Goal: Task Accomplishment & Management: Complete application form

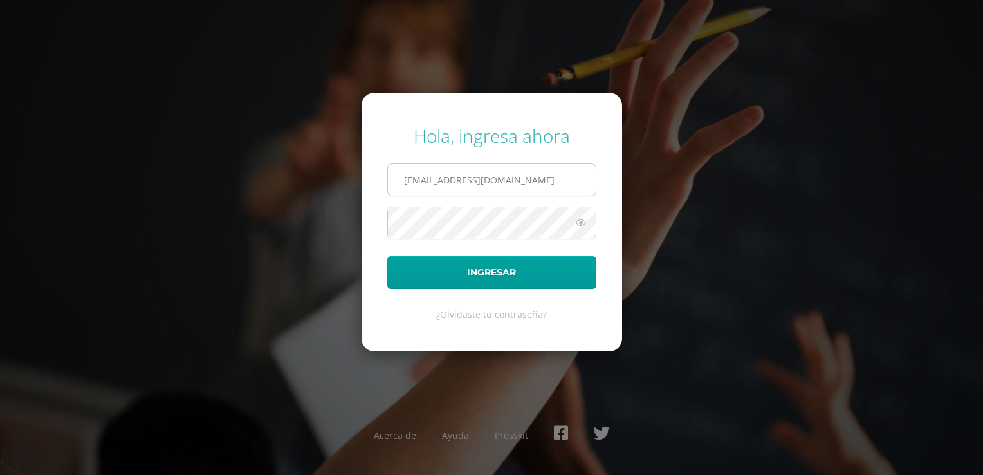
click at [478, 180] on input "[EMAIL_ADDRESS][DOMAIN_NAME]" at bounding box center [492, 180] width 208 height 32
click at [440, 174] on input "[EMAIL_ADDRESS][DOMAIN_NAME]" at bounding box center [492, 180] width 208 height 32
type input "[EMAIL_ADDRESS][DOMAIN_NAME]"
click at [581, 216] on icon at bounding box center [580, 222] width 17 height 15
click at [566, 273] on button "Ingresar" at bounding box center [491, 272] width 209 height 33
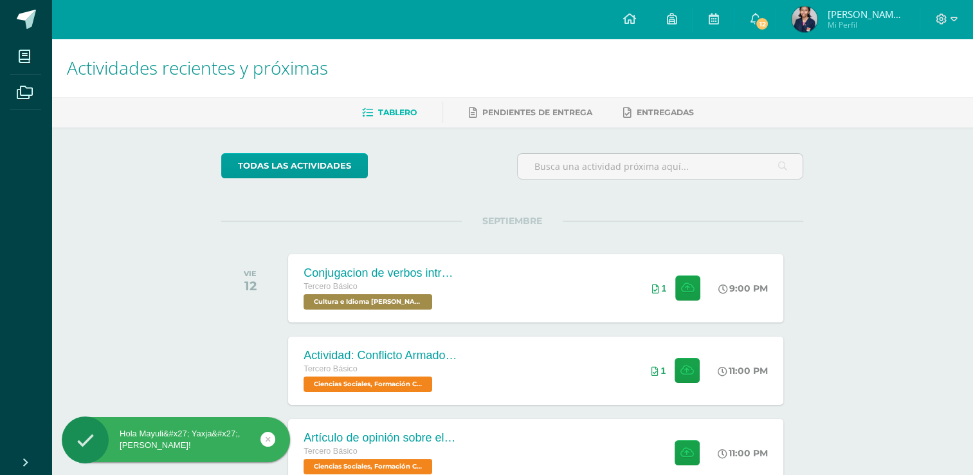
click at [512, 196] on div "todas las Actividades No tienes actividades Échale un vistazo a los demás perío…" at bounding box center [511, 470] width 633 height 687
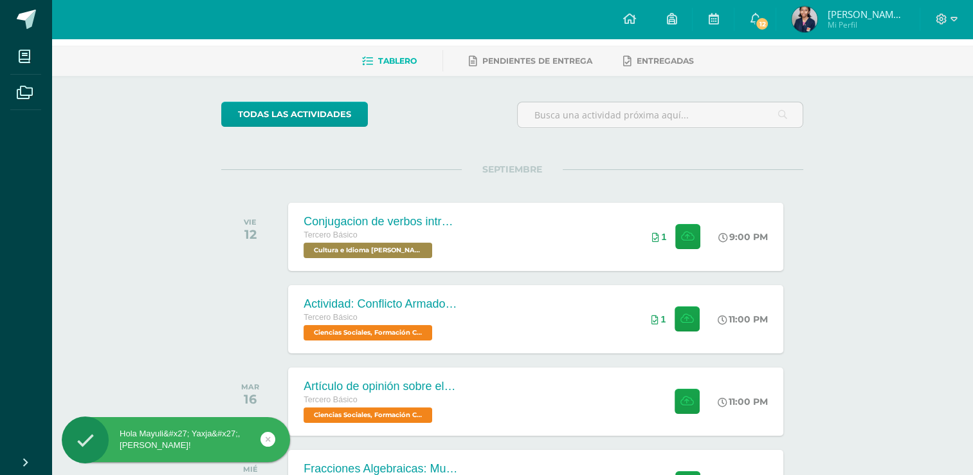
scroll to position [77, 0]
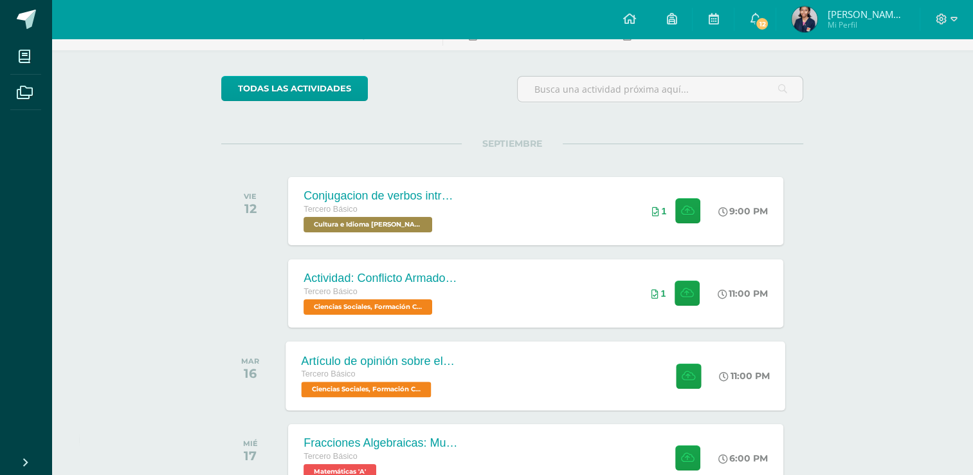
click at [463, 374] on div "Artículo de opinión sobre el Conflicto Armado Interno Tercero Básico Ciencias S…" at bounding box center [379, 375] width 187 height 69
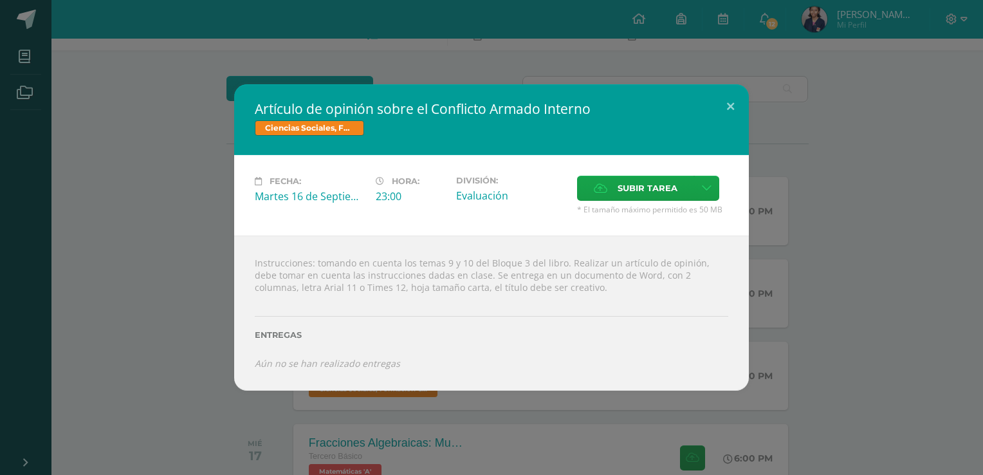
click at [165, 309] on div "Artículo de opinión sobre el Conflicto Armado Interno Ciencias Sociales, Formac…" at bounding box center [491, 236] width 972 height 305
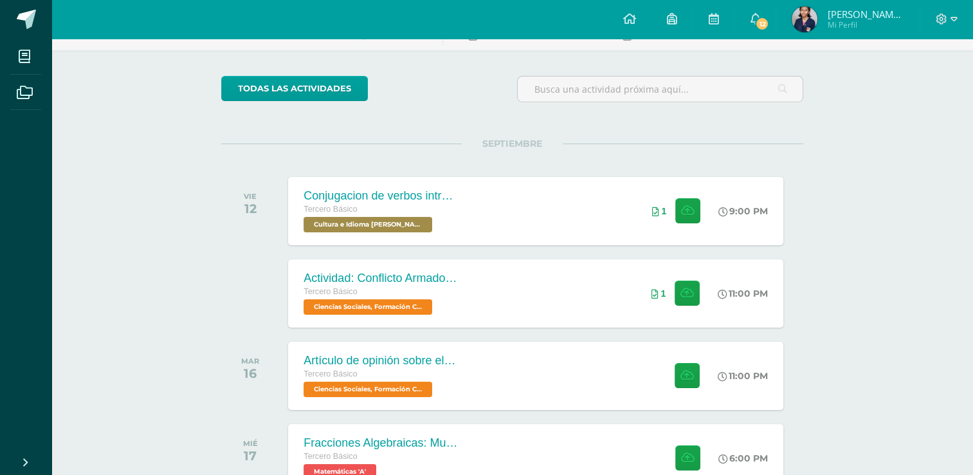
click at [898, 57] on div "Actividades recientes y próximas Tablero Pendientes de entrega Entregadas todas…" at bounding box center [511, 345] width 921 height 768
click at [885, 8] on span "Mayuli' Yaxja'" at bounding box center [865, 14] width 77 height 13
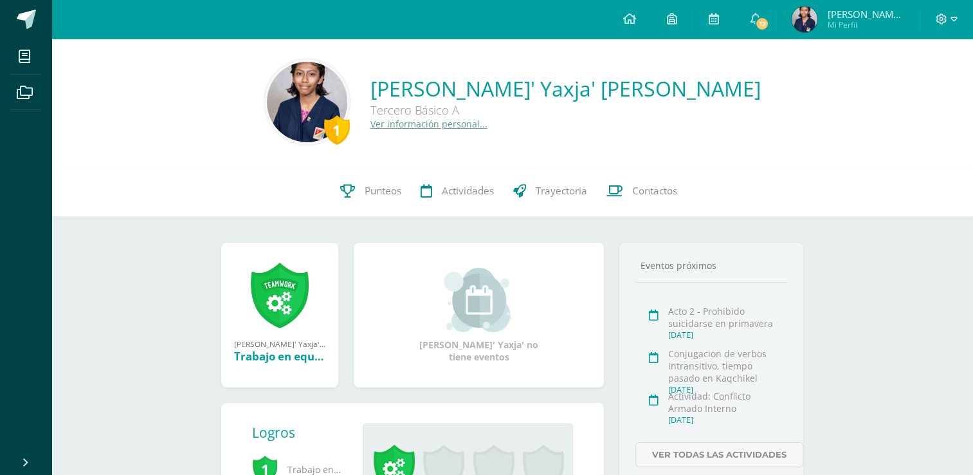
click at [946, 16] on icon at bounding box center [941, 19] width 11 height 11
click at [927, 82] on span "Cerrar sesión" at bounding box center [913, 87] width 58 height 12
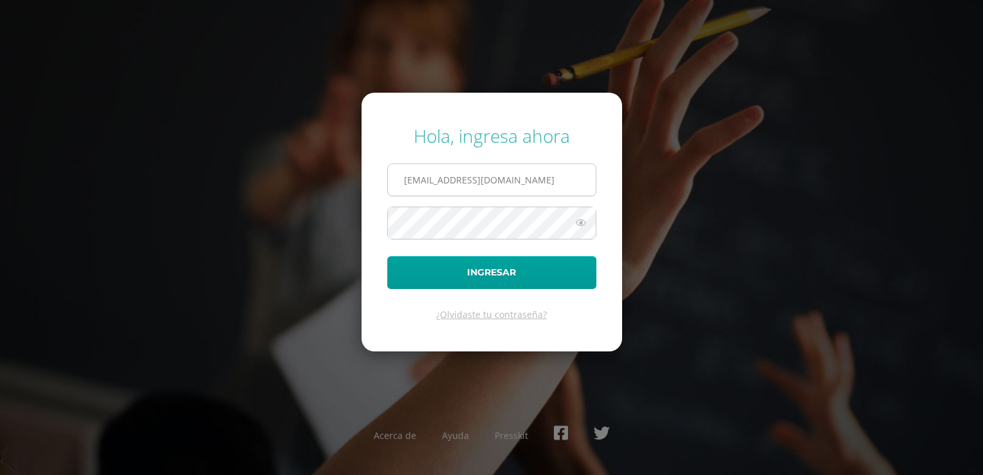
click at [435, 176] on input "2019213@colegiobelga.edu.gt" at bounding box center [492, 180] width 208 height 32
type input "2019209@colegiobelga.edu.gt"
click at [475, 276] on button "Ingresar" at bounding box center [491, 272] width 209 height 33
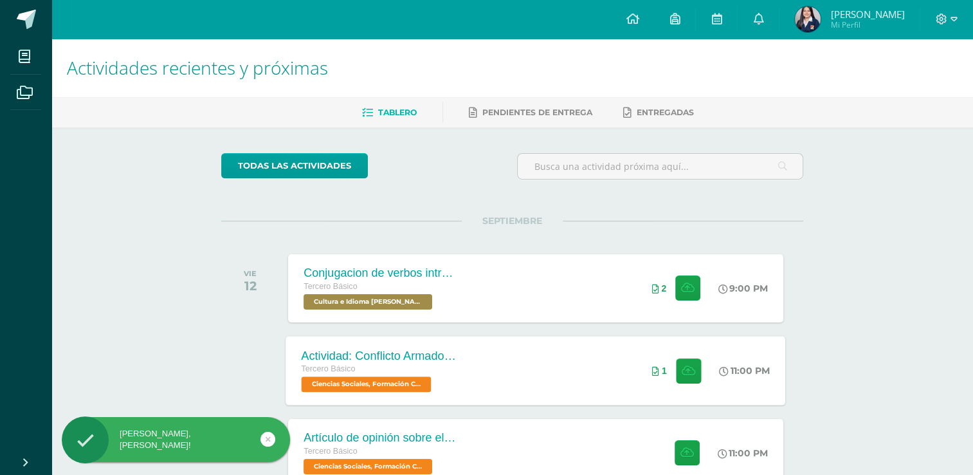
click at [608, 381] on div "Actividad: Conflicto Armado Interno Tercero Básico Ciencias Sociales, Formación…" at bounding box center [536, 370] width 500 height 69
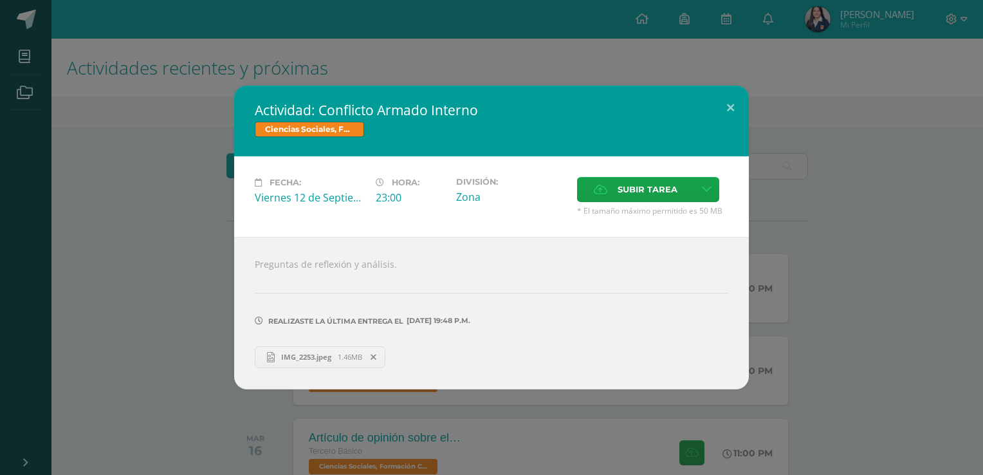
click at [288, 361] on span "IMG_2253.jpeg" at bounding box center [306, 357] width 63 height 10
click at [723, 107] on button at bounding box center [730, 108] width 37 height 44
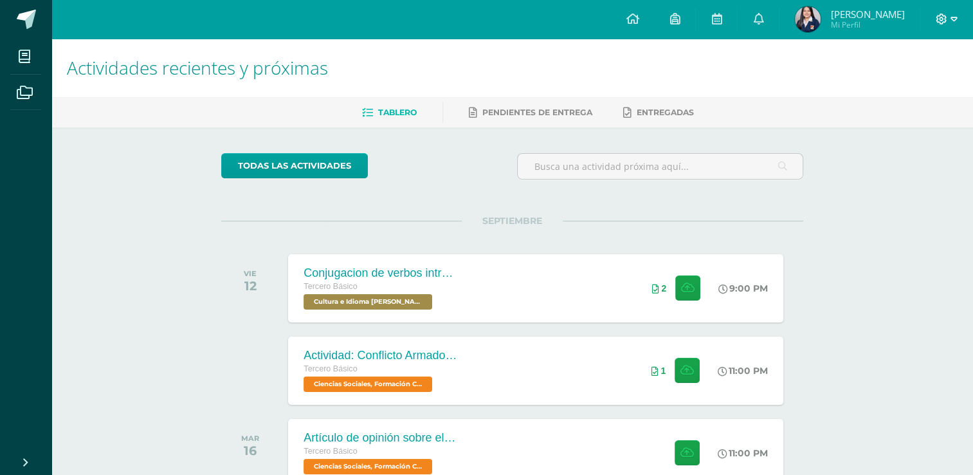
click at [949, 14] on span at bounding box center [947, 19] width 22 height 14
click at [892, 82] on span "Cerrar sesión" at bounding box center [913, 87] width 58 height 12
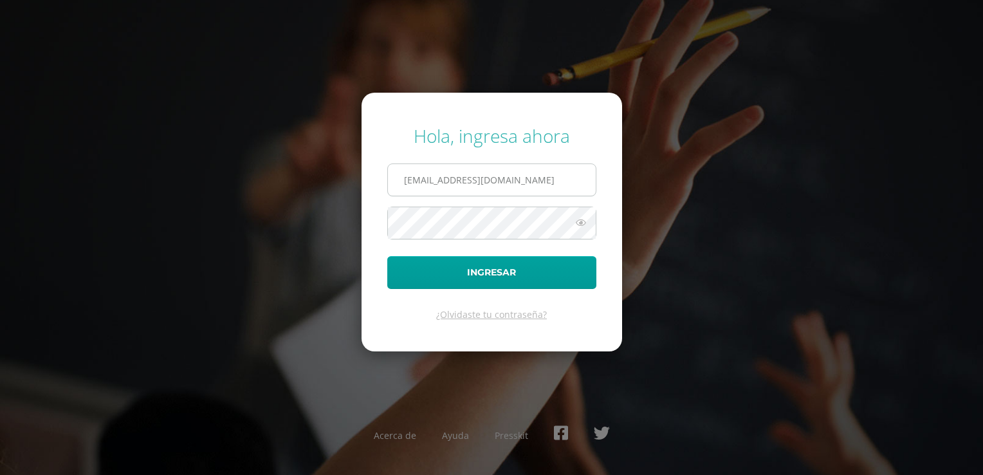
click at [433, 178] on input "2019213@colegiobelga.edu.gt" at bounding box center [492, 180] width 208 height 32
click at [439, 178] on input "2019213@colegiobelga.edu.gt" at bounding box center [492, 180] width 208 height 32
type input "20192@colegiobelga.edu.gt"
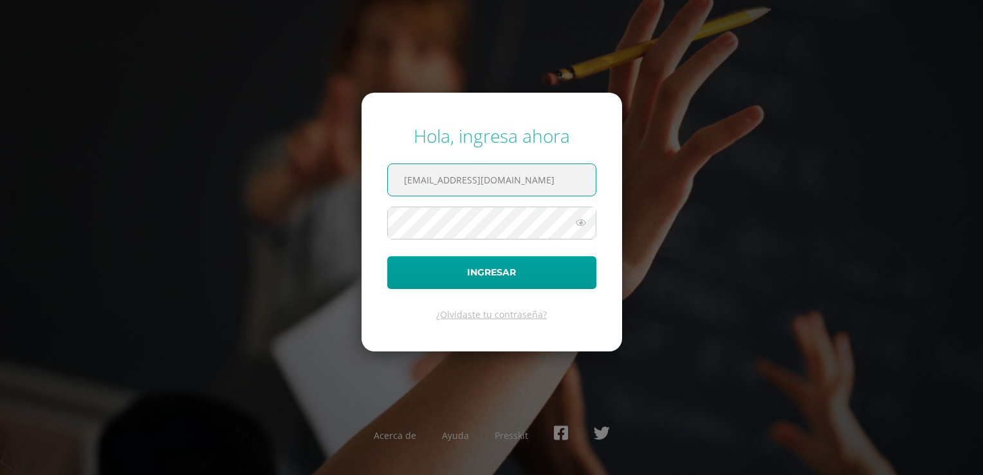
drag, startPoint x: 529, startPoint y: 185, endPoint x: 195, endPoint y: 222, distance: 336.4
click at [195, 222] on div "Hola, ingresa ahora 20192@colegiobelga.edu.gt Ingresar ¿Olvidaste tu contraseña…" at bounding box center [491, 237] width 829 height 248
paste input "2019205@colegiobelga.edu.gt"
type input "2019205@colegiobelga.edu.gt"
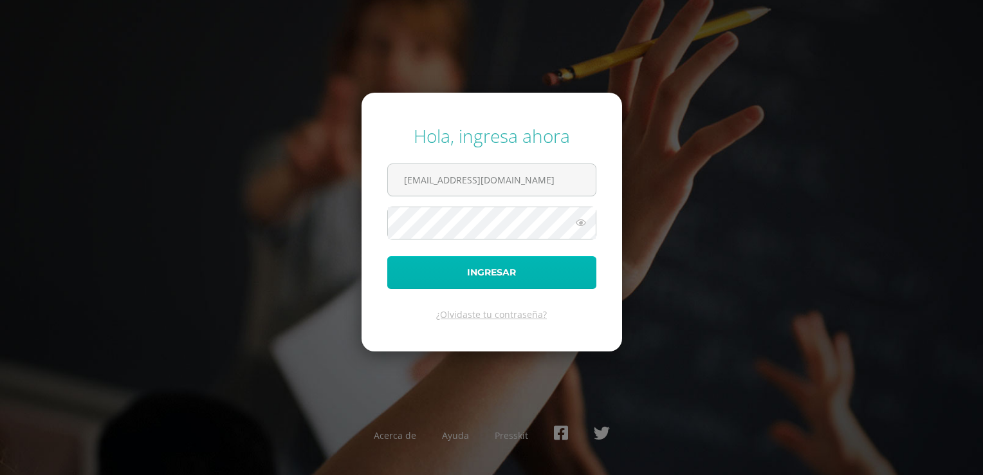
click at [435, 278] on button "Ingresar" at bounding box center [491, 272] width 209 height 33
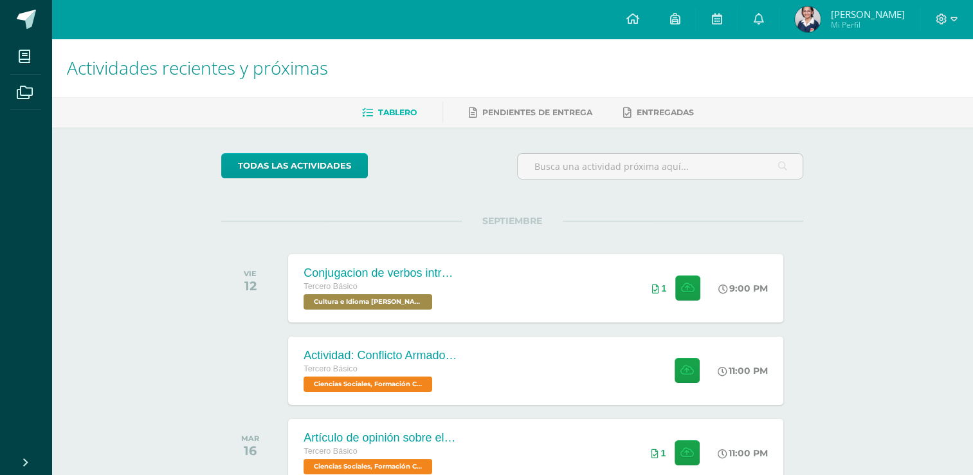
click at [923, 280] on div "Actividades recientes y próximas Tablero Pendientes de entrega Entregadas todas…" at bounding box center [511, 427] width 921 height 776
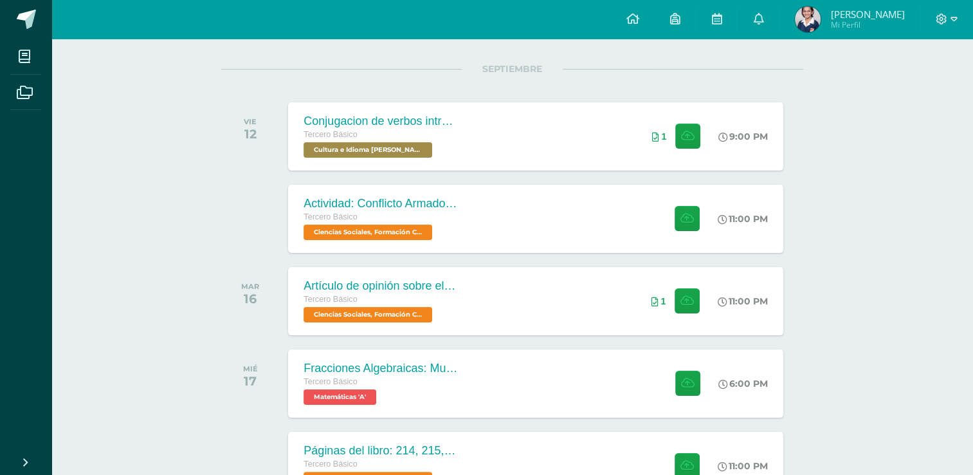
scroll to position [154, 0]
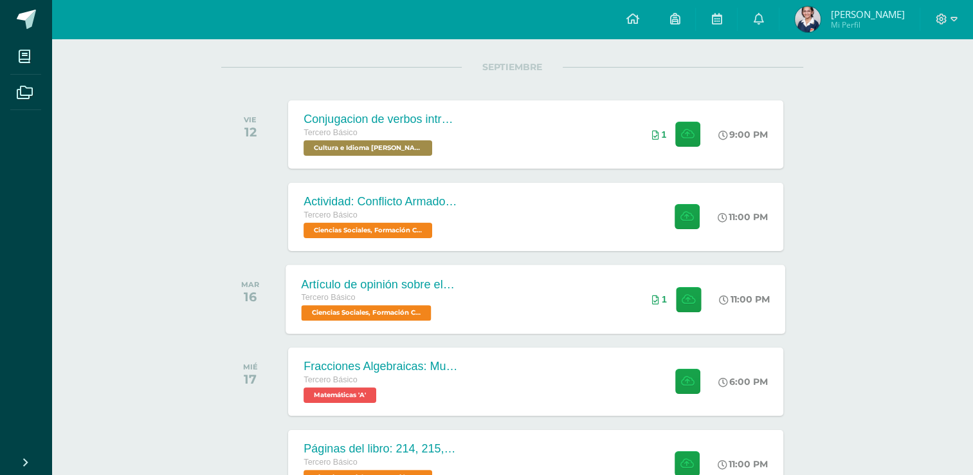
click at [706, 286] on div "1" at bounding box center [677, 298] width 80 height 69
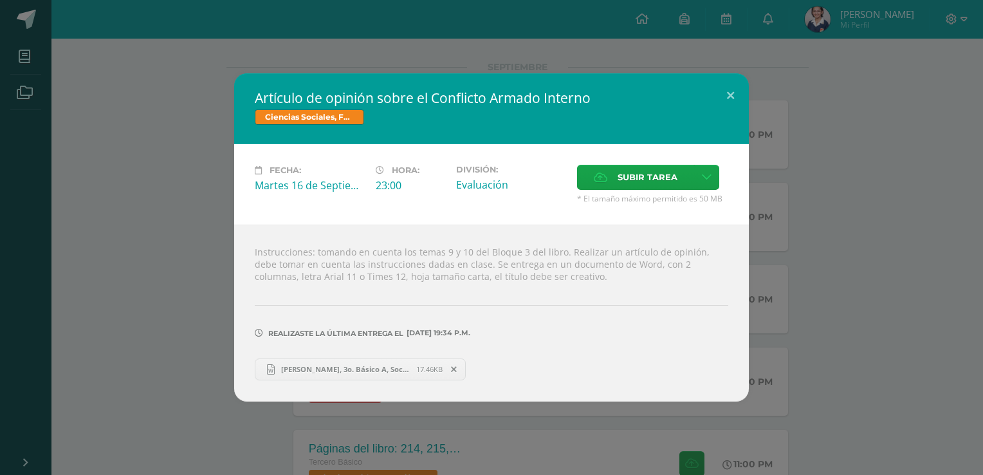
click at [370, 365] on span "[PERSON_NAME], 3o. Básico A, Sociales, artículo sobre Conflicto Armado Interno.…" at bounding box center [345, 369] width 141 height 10
click at [726, 96] on button at bounding box center [730, 95] width 37 height 44
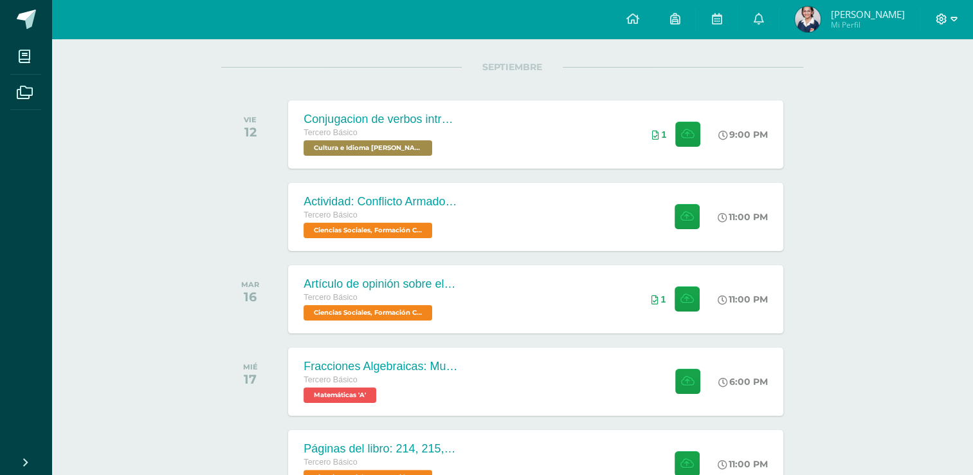
click at [938, 26] on div at bounding box center [946, 19] width 53 height 39
click at [947, 16] on icon at bounding box center [942, 20] width 12 height 12
click at [897, 94] on link "Cerrar sesión" at bounding box center [906, 87] width 102 height 19
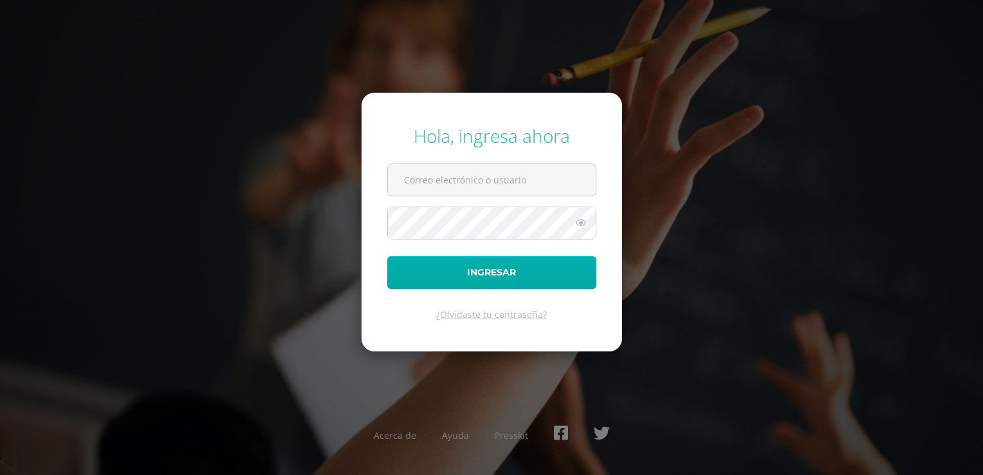
type input "[EMAIL_ADDRESS][DOMAIN_NAME]"
click at [489, 263] on button "Ingresar" at bounding box center [491, 272] width 209 height 33
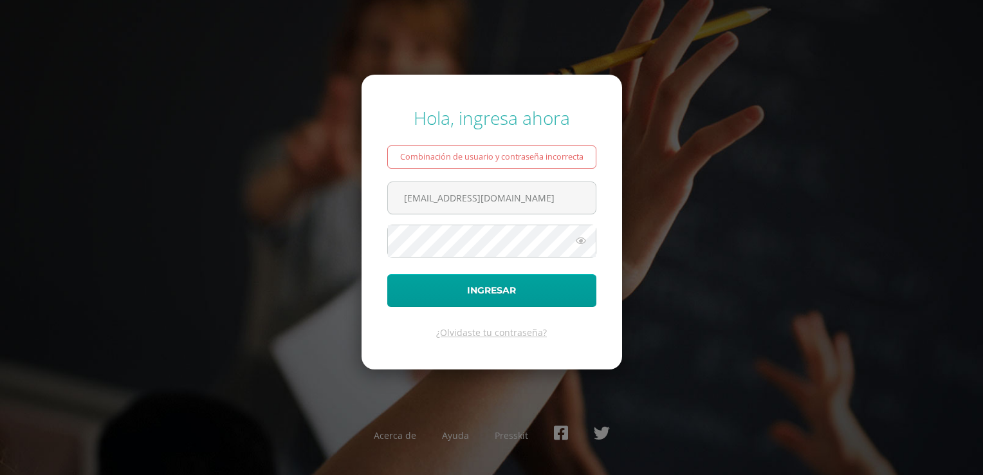
click at [580, 246] on icon at bounding box center [580, 240] width 17 height 15
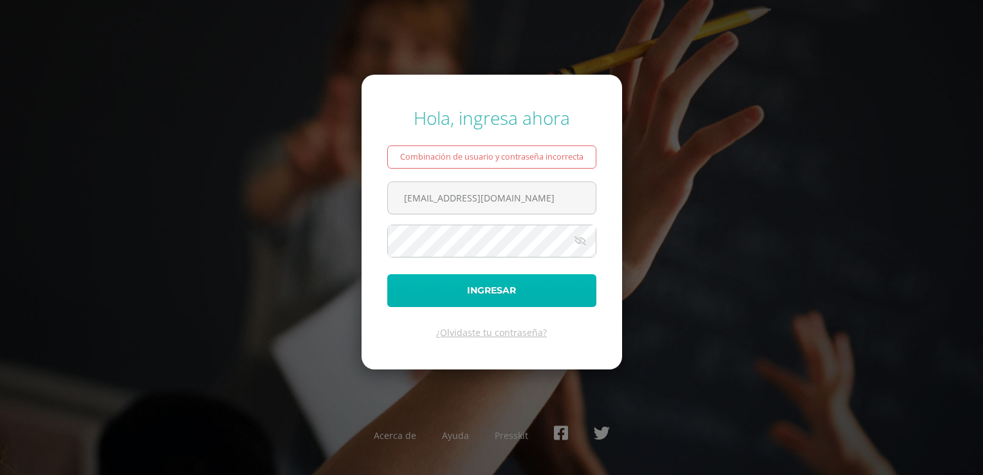
click at [401, 287] on button "Ingresar" at bounding box center [491, 290] width 209 height 33
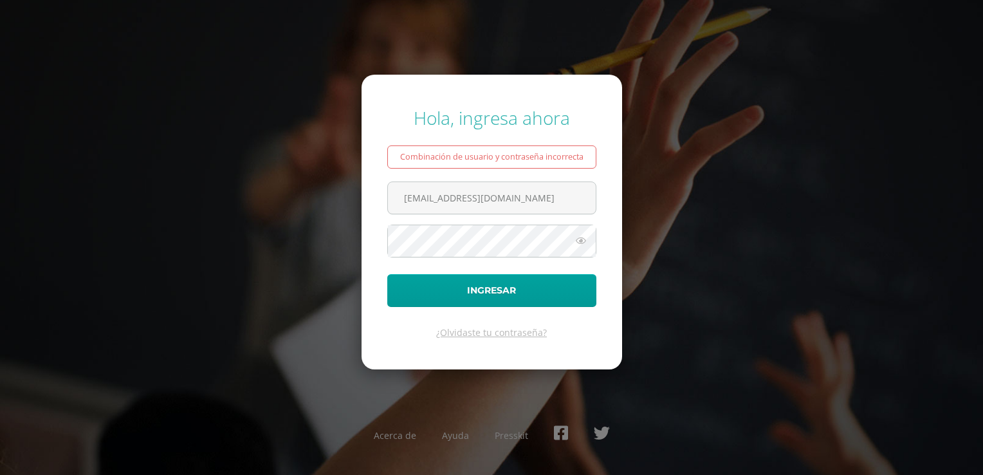
click at [579, 239] on icon at bounding box center [580, 240] width 17 height 15
click at [346, 234] on div "Hola, ingresa ahora Combinación de usuario y contraseña incorrecta 2019213@cole…" at bounding box center [491, 237] width 829 height 284
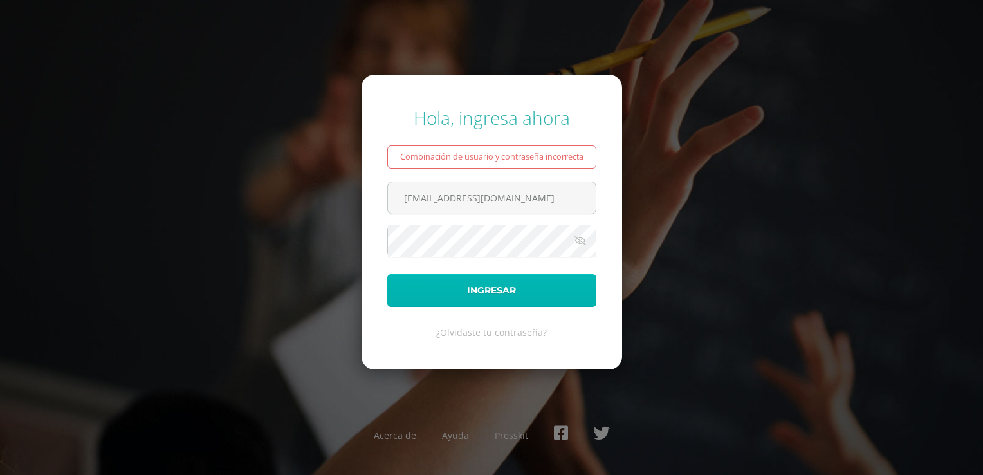
click at [403, 284] on button "Ingresar" at bounding box center [491, 290] width 209 height 33
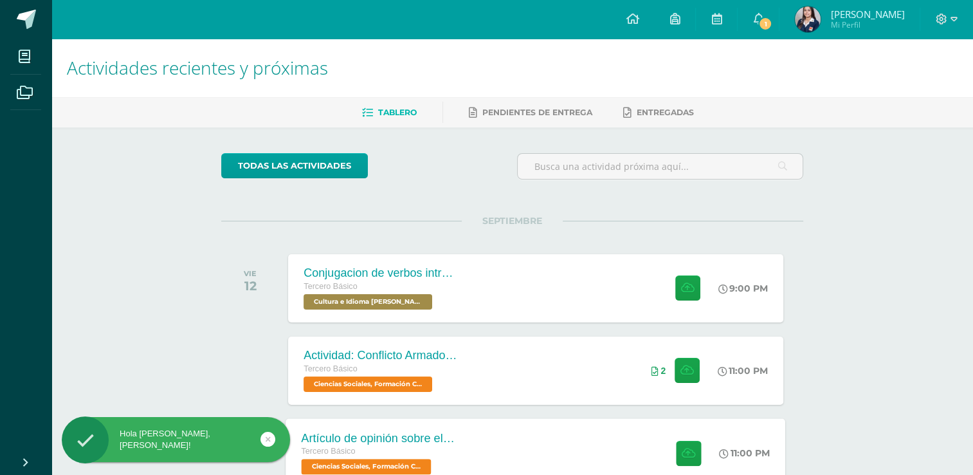
click at [700, 449] on div at bounding box center [685, 452] width 63 height 69
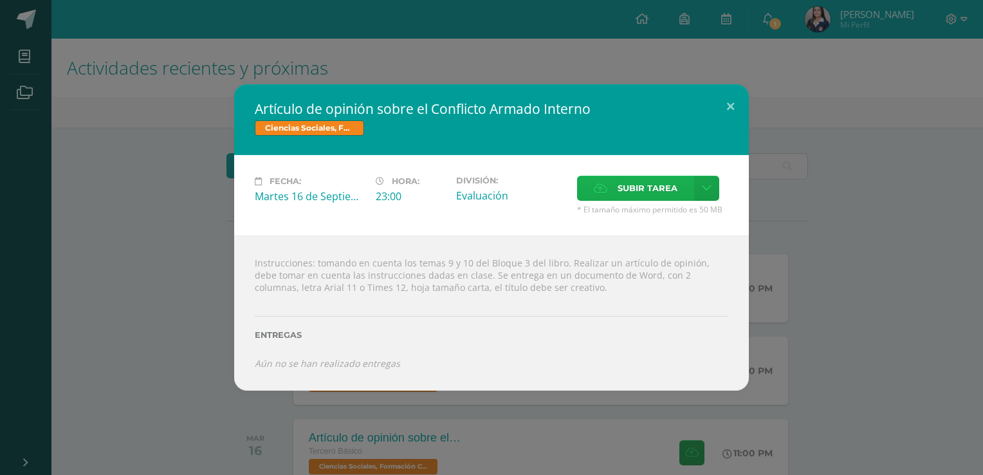
click at [611, 186] on label "Subir tarea" at bounding box center [635, 188] width 117 height 25
click at [0, 0] on input "Subir tarea" at bounding box center [0, 0] width 0 height 0
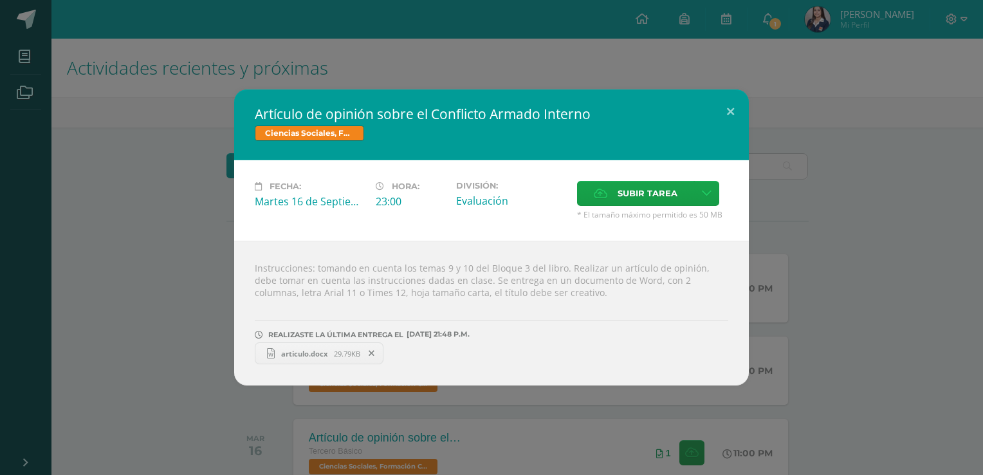
click at [328, 351] on span "articulo.docx" at bounding box center [304, 354] width 59 height 10
click at [726, 102] on button at bounding box center [730, 111] width 37 height 44
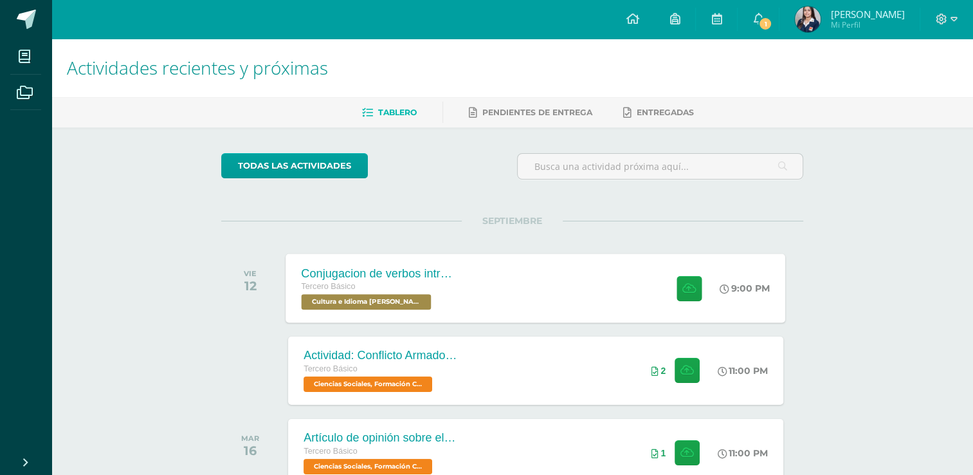
click at [567, 304] on div "Conjugacion de verbos intransitivo, tiempo pasado en Kaqchikel Tercero Básico C…" at bounding box center [536, 287] width 500 height 69
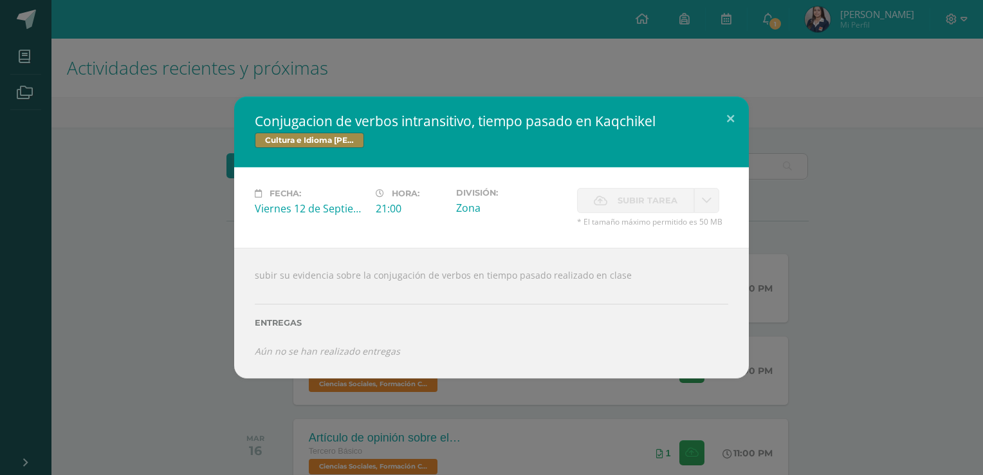
click at [882, 283] on div "Conjugacion de verbos intransitivo, tiempo pasado en Kaqchikel Cultura e Idioma…" at bounding box center [491, 236] width 972 height 281
